Goal: Navigation & Orientation: Find specific page/section

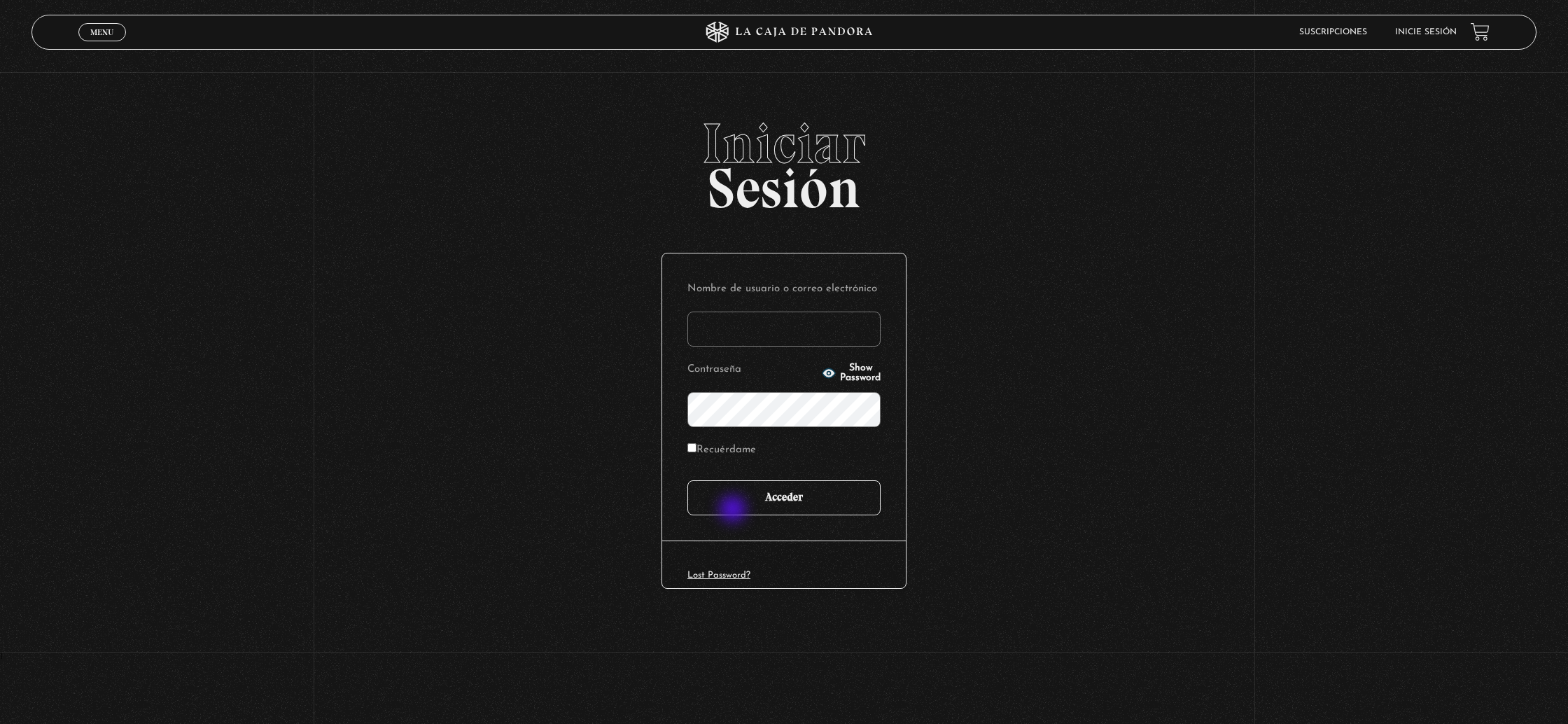
type input "[PERSON_NAME]"
click at [735, 511] on input "Acceder" at bounding box center [784, 498] width 194 height 35
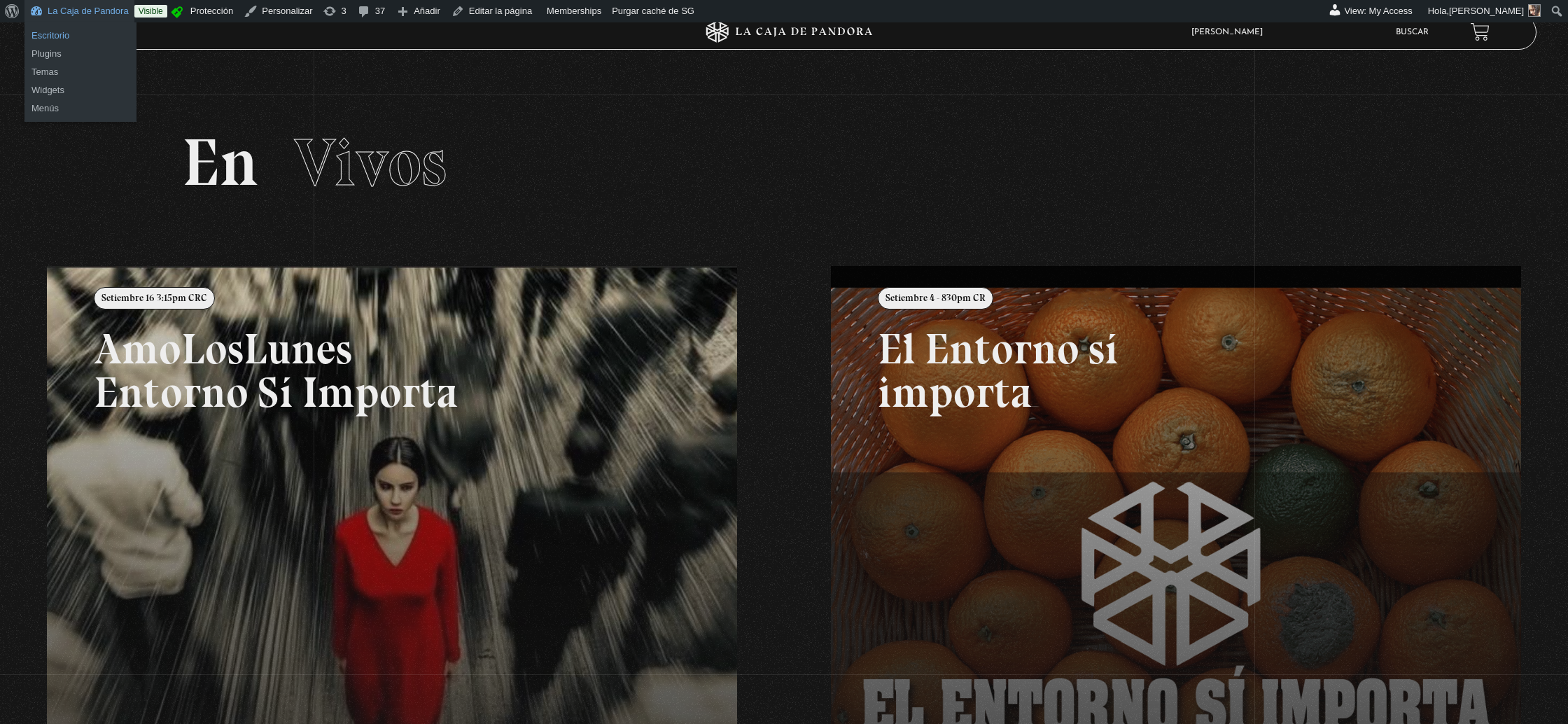
click at [74, 33] on link "Escritorio" at bounding box center [80, 35] width 112 height 19
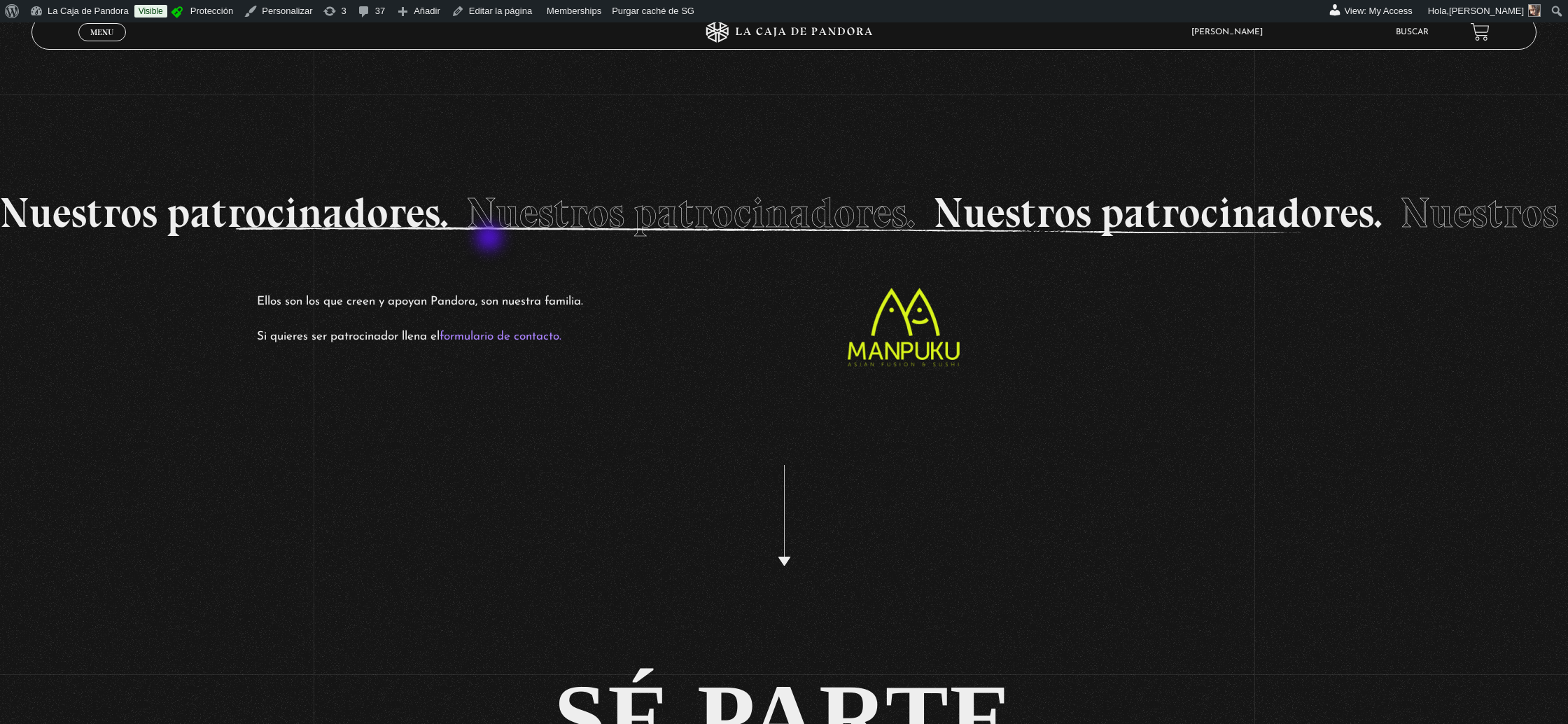
scroll to position [3224, 0]
